Goal: Task Accomplishment & Management: Use online tool/utility

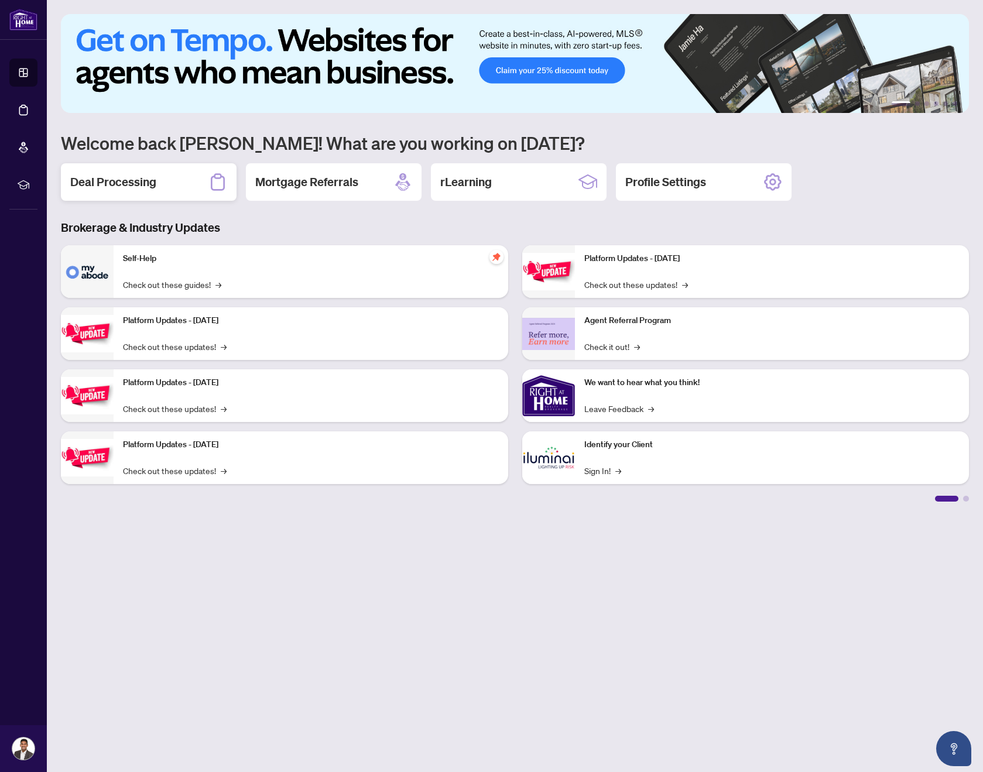
click at [99, 181] on h2 "Deal Processing" at bounding box center [113, 182] width 86 height 16
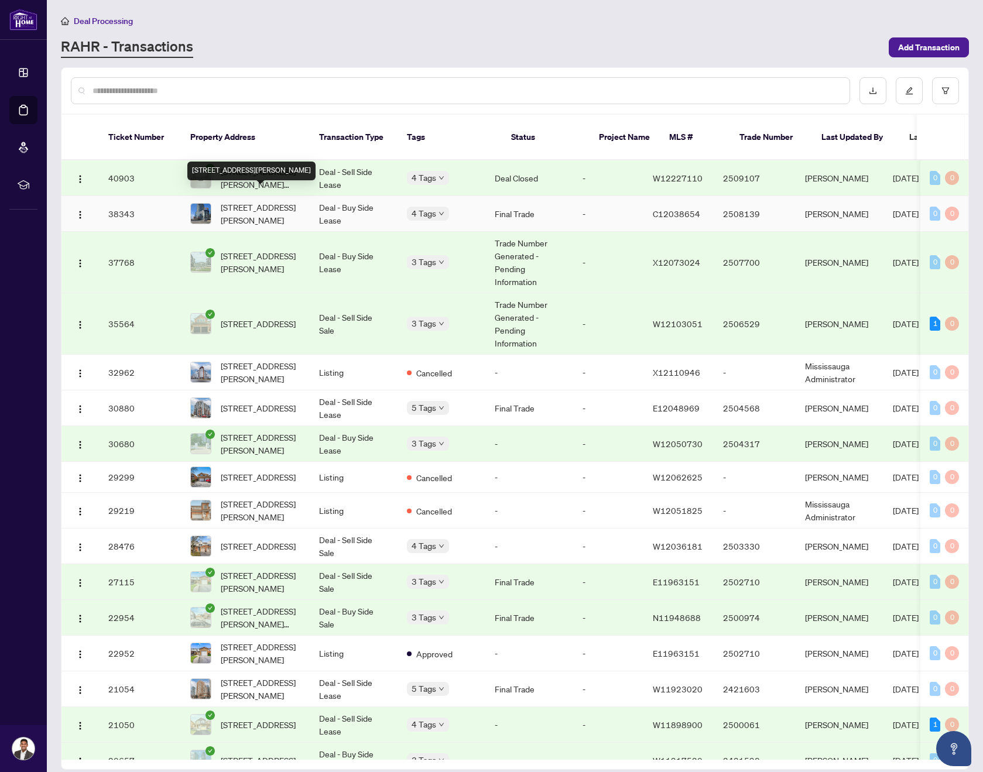
click at [253, 201] on span "[STREET_ADDRESS][PERSON_NAME]" at bounding box center [261, 214] width 80 height 26
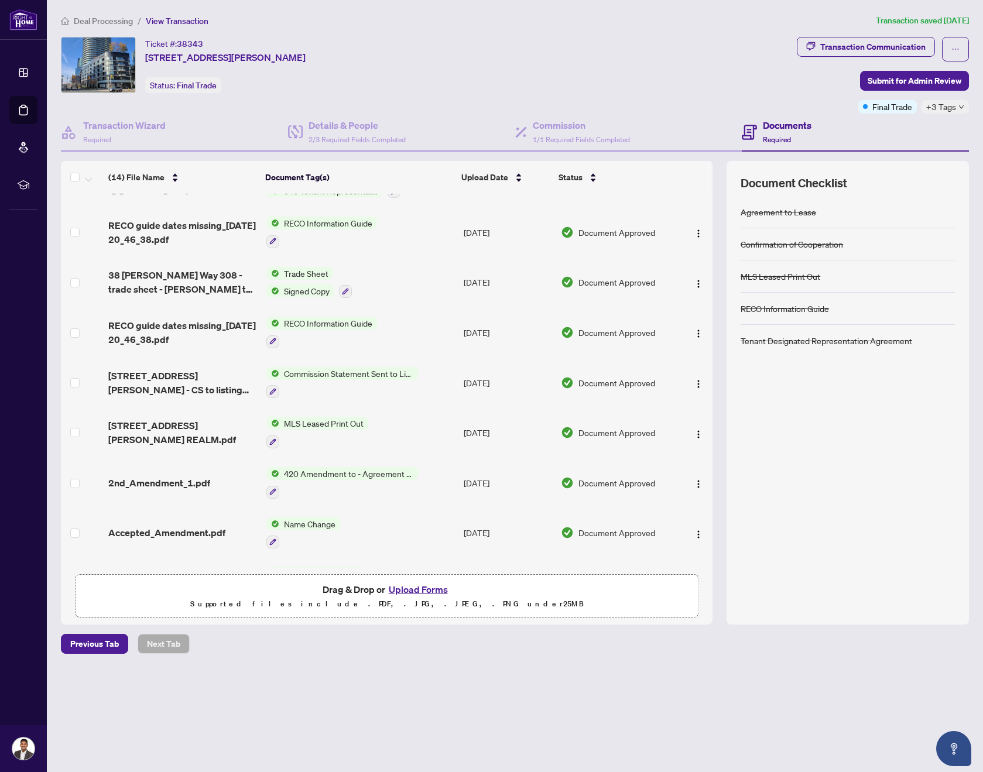
scroll to position [322, 0]
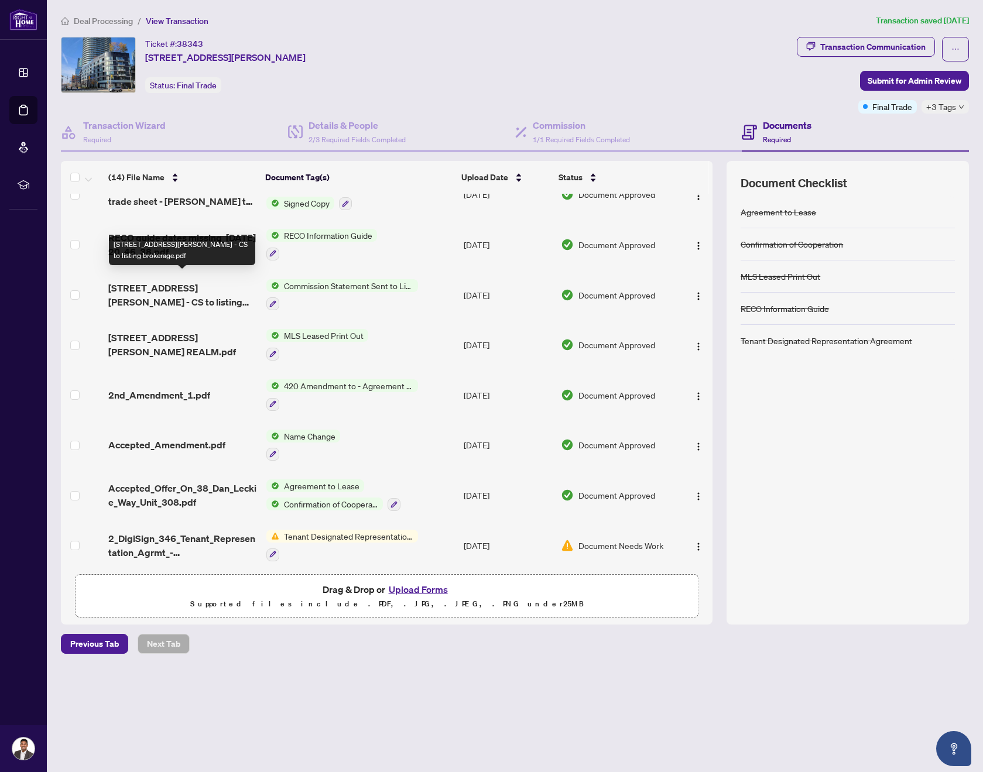
click at [172, 281] on span "[STREET_ADDRESS][PERSON_NAME] - CS to listing brokerage.pdf" at bounding box center [182, 295] width 148 height 28
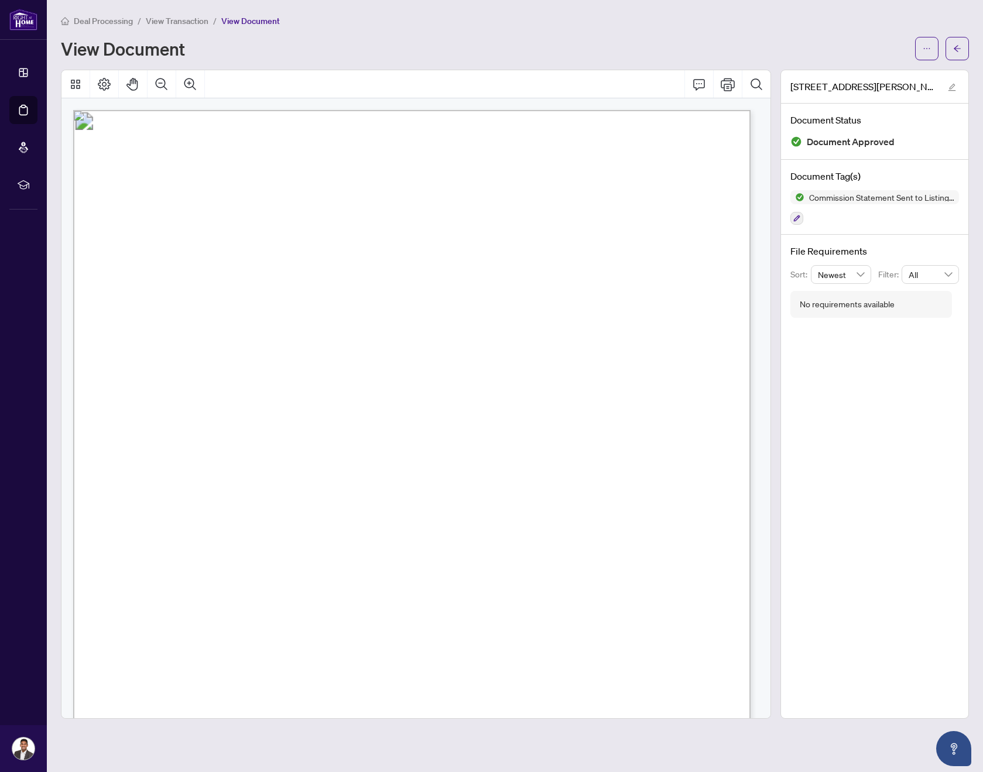
click at [159, 23] on span "View Transaction" at bounding box center [177, 21] width 63 height 11
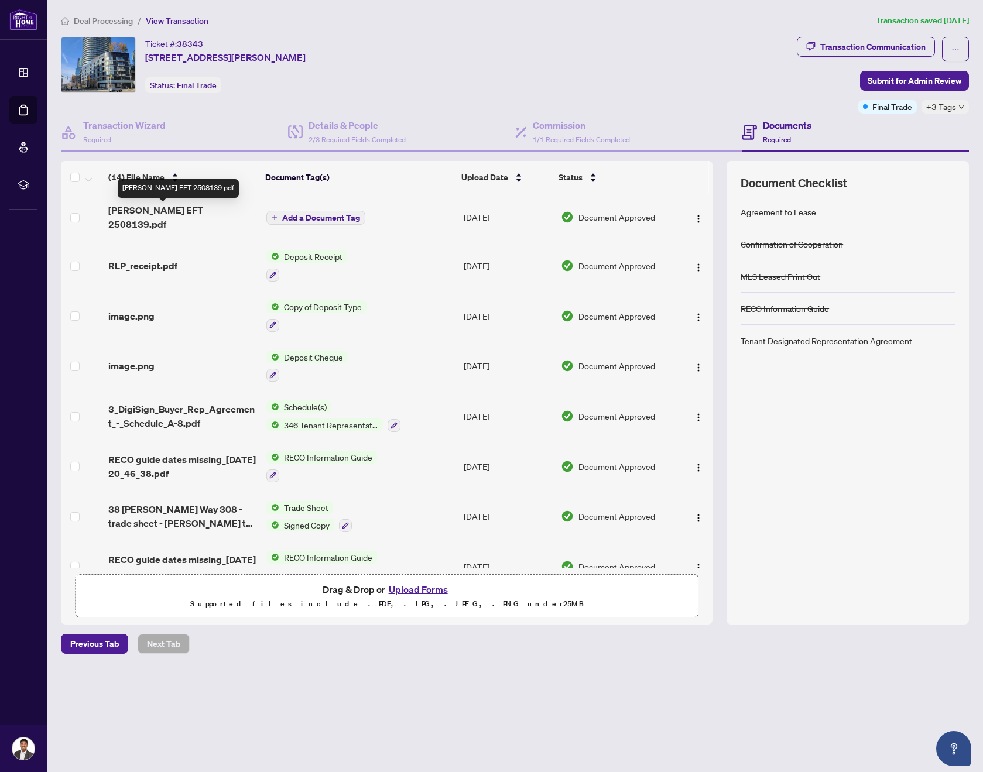
click at [179, 215] on span "[PERSON_NAME] EFT 2508139.pdf" at bounding box center [182, 217] width 148 height 28
